Goal: Find specific page/section: Find specific page/section

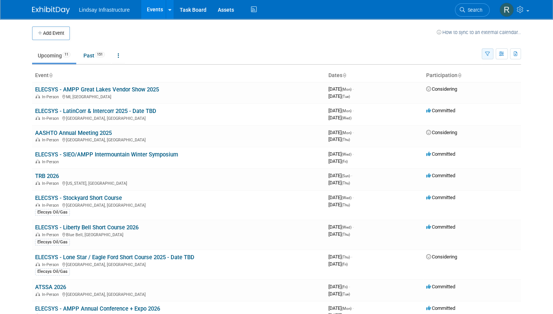
click at [493, 50] on button "button" at bounding box center [487, 53] width 12 height 11
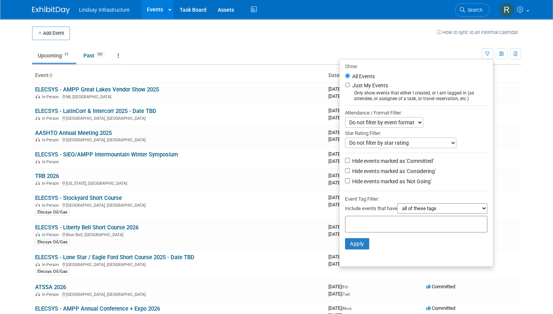
click at [370, 224] on input "text" at bounding box center [378, 223] width 60 height 8
type input "Ele"
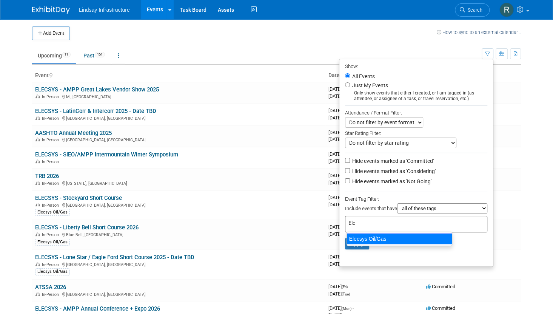
click at [369, 238] on div "Elecsys Oil/Gas" at bounding box center [399, 238] width 106 height 11
type input "Elecsys Oil/Gas"
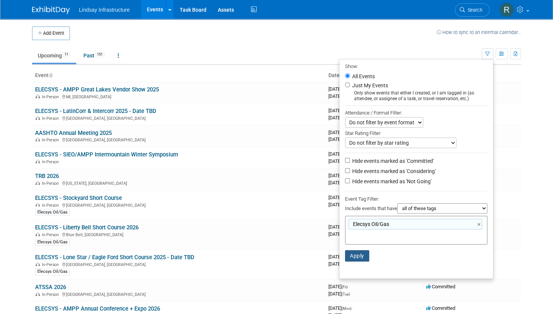
click at [364, 250] on button "Apply" at bounding box center [357, 255] width 24 height 11
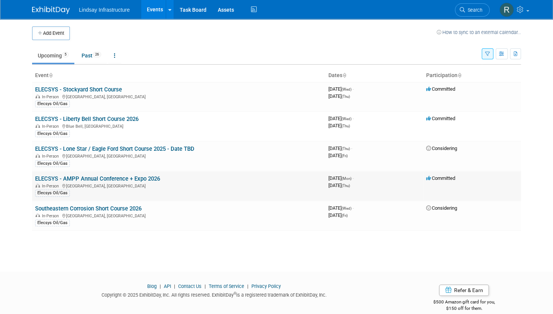
click at [115, 178] on link "ELECSYS - AMPP Annual Conference + Expo 2026" at bounding box center [97, 178] width 125 height 7
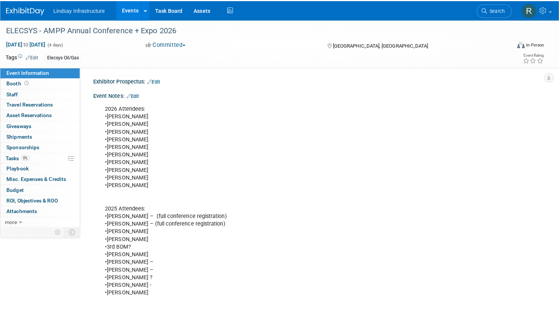
scroll to position [122, 0]
